Goal: Find specific page/section: Find specific page/section

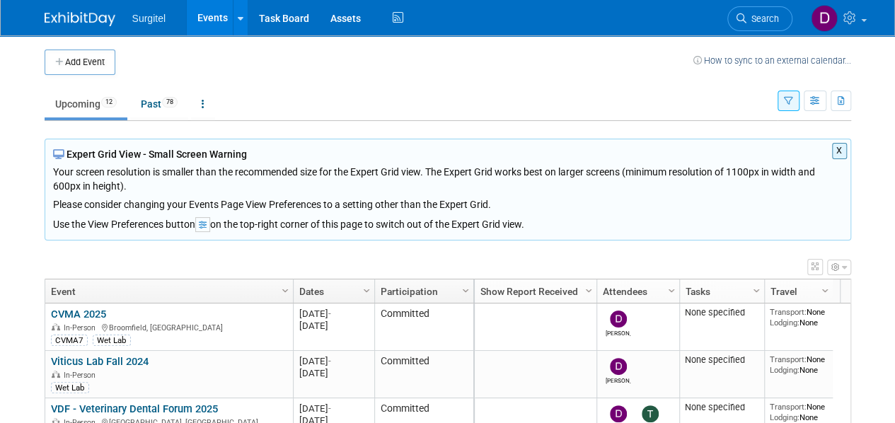
click at [839, 149] on button "X" at bounding box center [839, 151] width 15 height 16
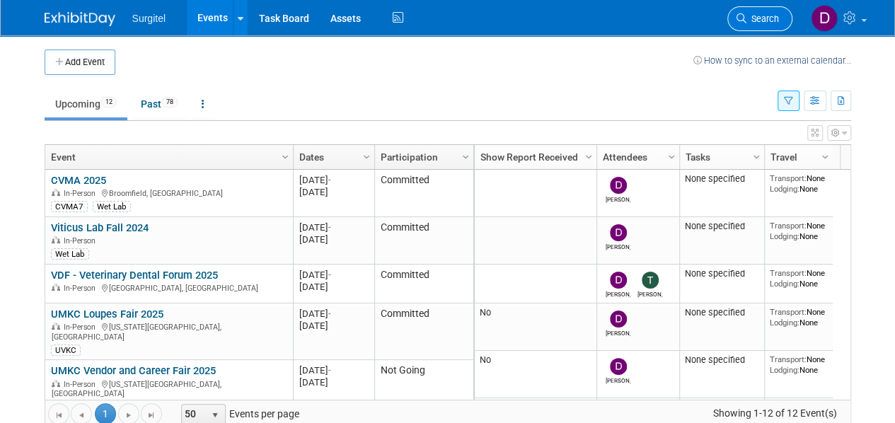
click at [762, 13] on span "Search" at bounding box center [763, 18] width 33 height 11
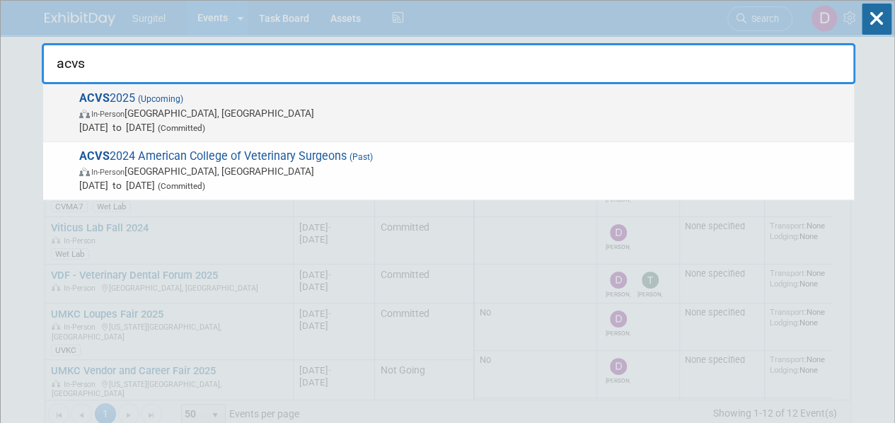
type input "acvs"
click at [142, 115] on span "In-Person Seattle, WA" at bounding box center [463, 113] width 768 height 14
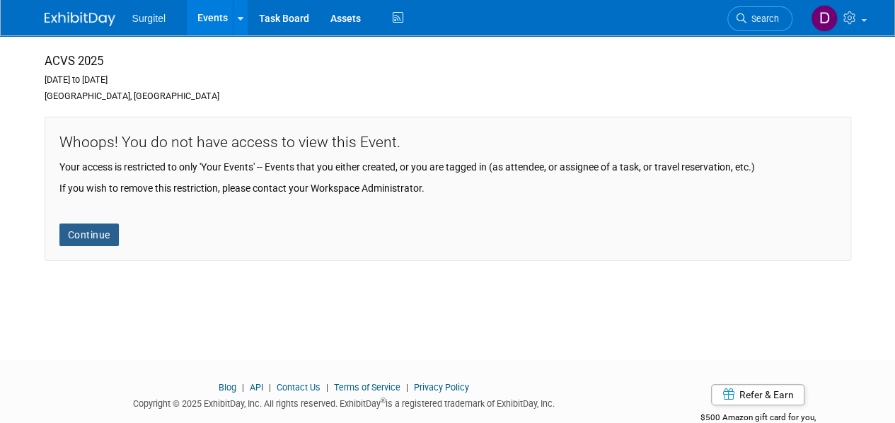
click at [95, 236] on link "Continue" at bounding box center [88, 235] width 59 height 23
